Goal: Task Accomplishment & Management: Use online tool/utility

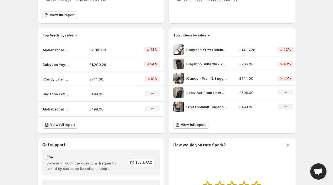
scroll to position [219, 0]
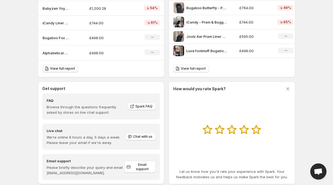
click at [59, 70] on span "View full report" at bounding box center [62, 69] width 25 height 4
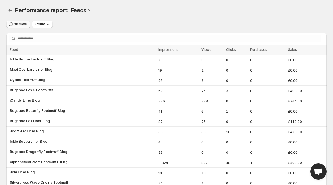
click at [21, 26] on button "30 days" at bounding box center [18, 25] width 24 height 8
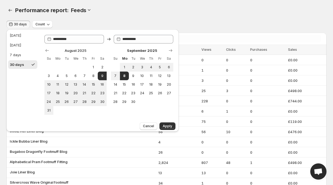
click at [21, 26] on button "30 days" at bounding box center [18, 25] width 24 height 8
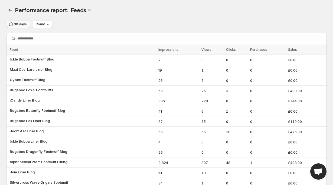
click at [21, 26] on button "30 days" at bounding box center [18, 25] width 24 height 8
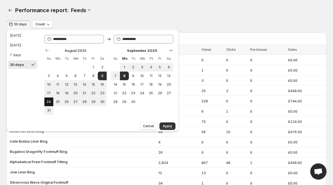
click at [49, 100] on span "24" at bounding box center [48, 102] width 5 height 4
type input "**********"
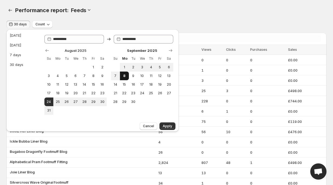
click at [125, 75] on span "8" at bounding box center [124, 76] width 5 height 4
type input "**********"
click at [167, 126] on span "Apply" at bounding box center [166, 126] width 9 height 4
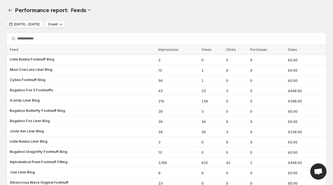
click at [58, 24] on span "Count" at bounding box center [52, 24] width 9 height 4
click at [62, 34] on span "Count" at bounding box center [60, 36] width 10 height 4
